Goal: Check status: Check status

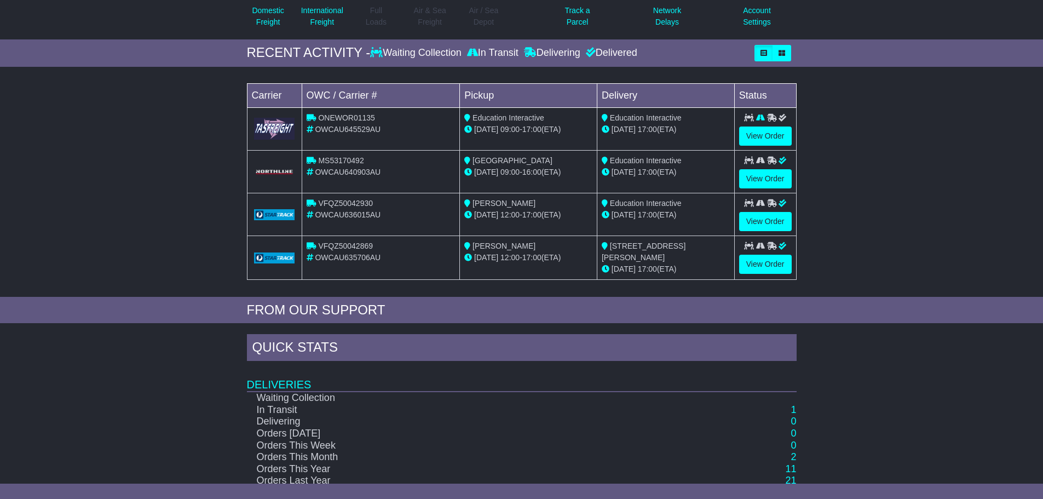
scroll to position [164, 0]
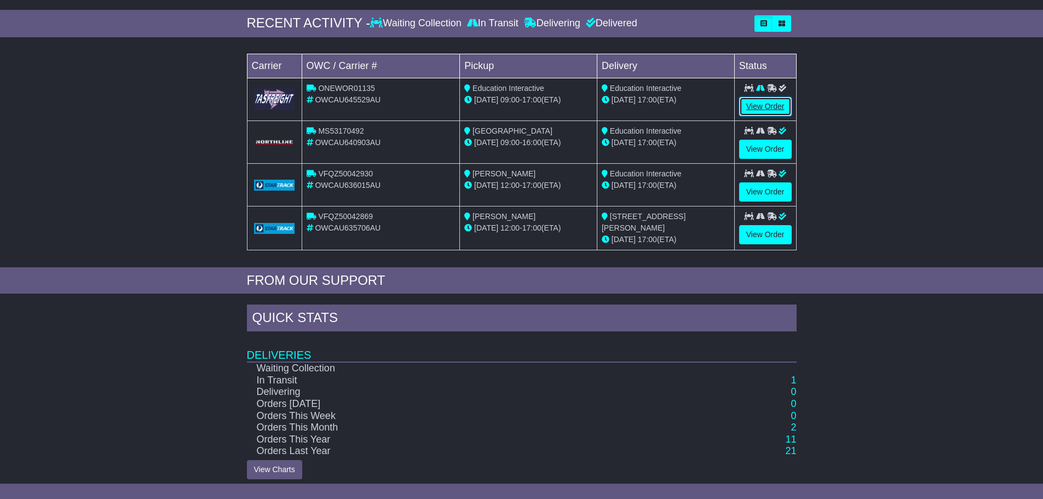
click at [776, 106] on link "View Order" at bounding box center [765, 106] width 53 height 19
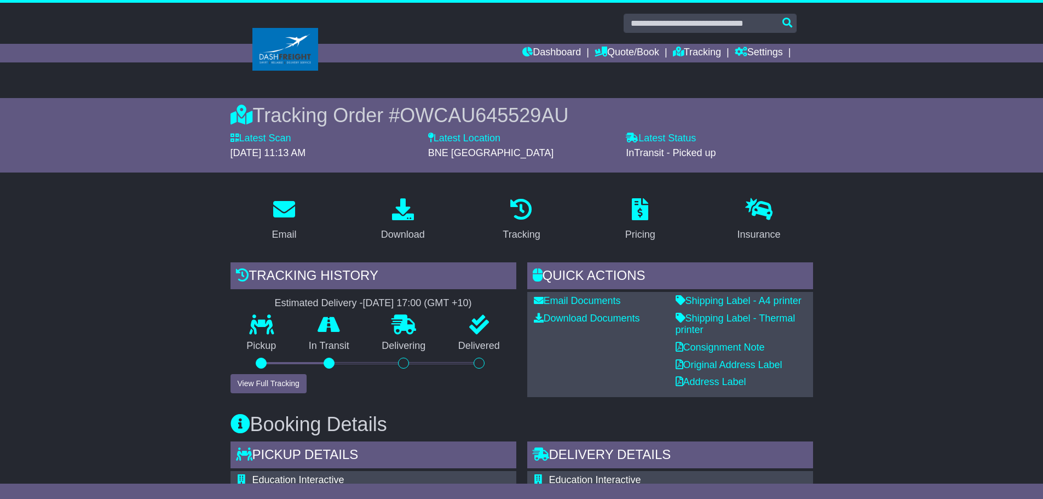
click at [515, 111] on span "OWCAU645529AU" at bounding box center [484, 115] width 169 height 22
copy span "OWCAU645529AU"
